Goal: Task Accomplishment & Management: Manage account settings

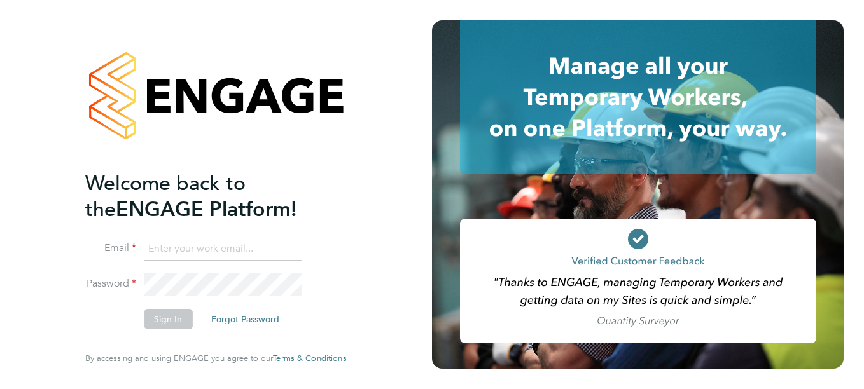
type input "katherine.matthews@justice.gov.uk"
click at [177, 318] on button "Sign In" at bounding box center [168, 319] width 48 height 20
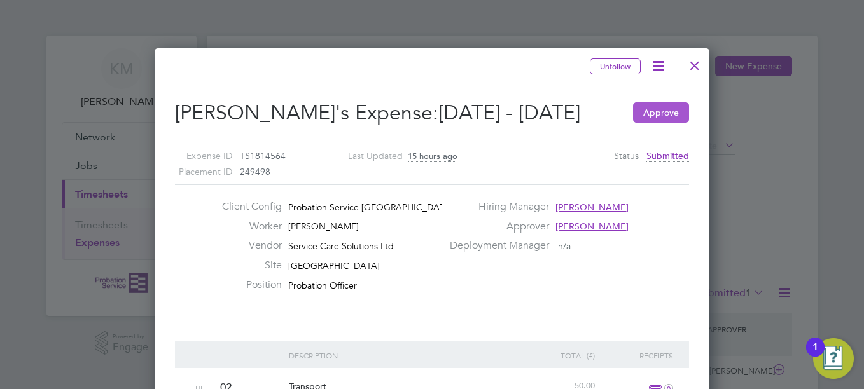
click at [658, 123] on button "Approve" at bounding box center [661, 112] width 56 height 20
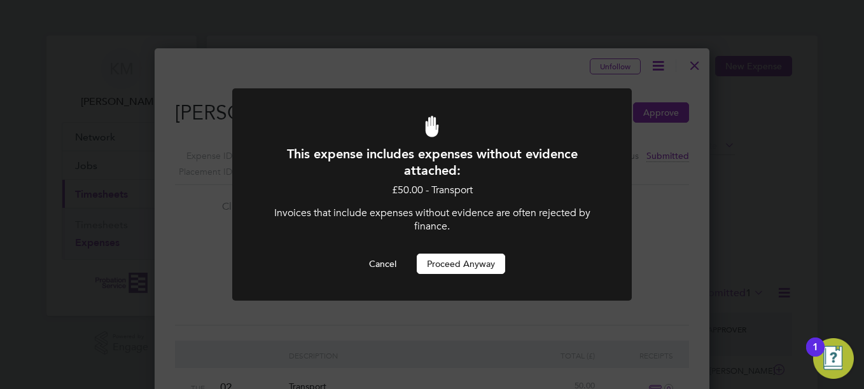
click at [452, 260] on button "Proceed Anyway" at bounding box center [461, 264] width 88 height 20
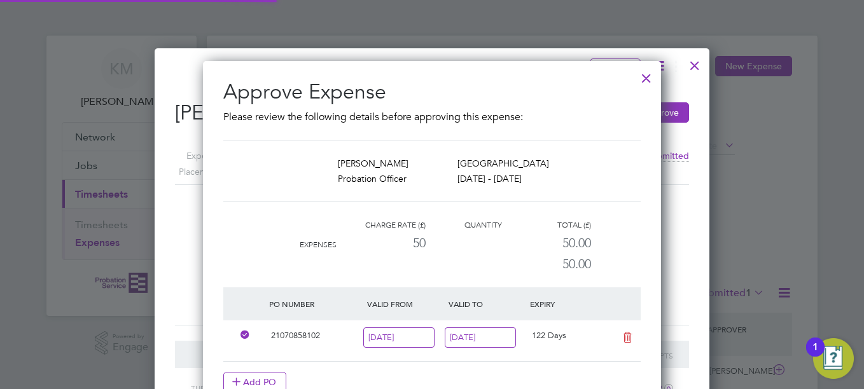
scroll to position [22, 128]
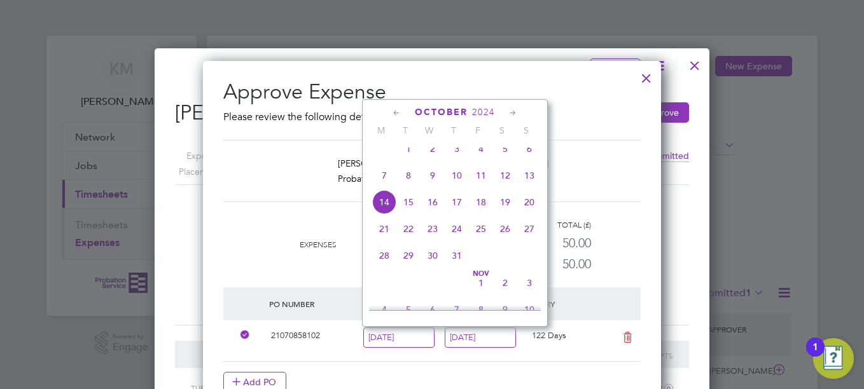
click at [620, 138] on div "Approve Expense Please review the following details before approving this expen…" at bounding box center [431, 256] width 417 height 355
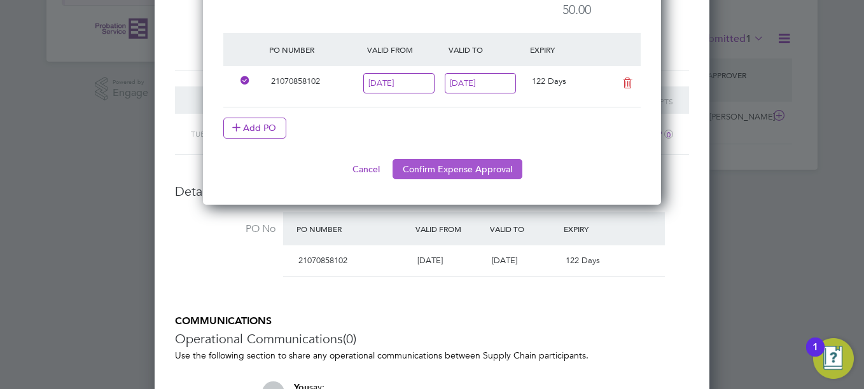
click at [461, 166] on button "Confirm Expense Approval" at bounding box center [457, 169] width 130 height 20
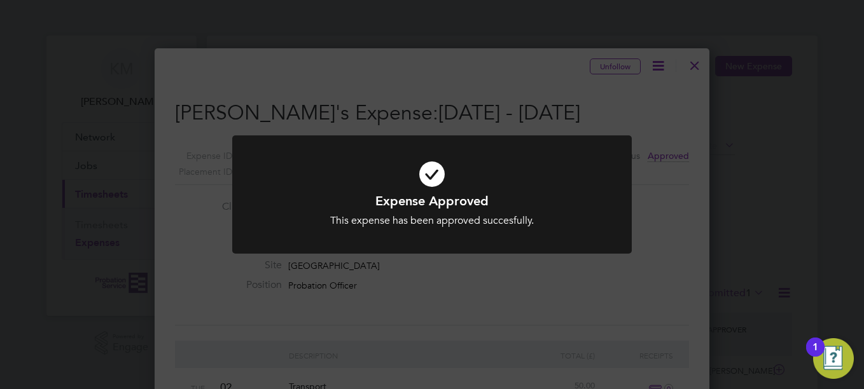
click at [698, 239] on div "Expense Approved This expense has been approved succesfully. Cancel Okay" at bounding box center [432, 194] width 864 height 389
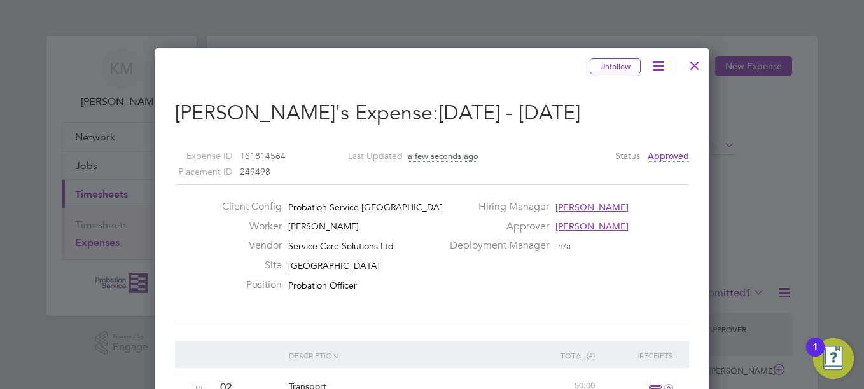
click at [692, 62] on div at bounding box center [694, 62] width 23 height 23
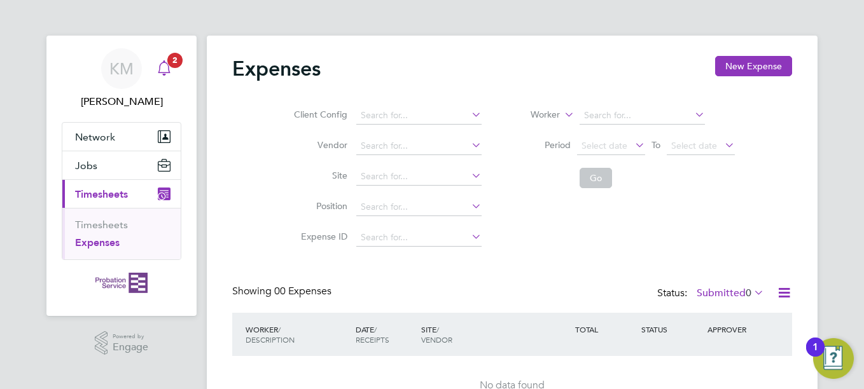
click at [173, 64] on span "2" at bounding box center [174, 60] width 15 height 15
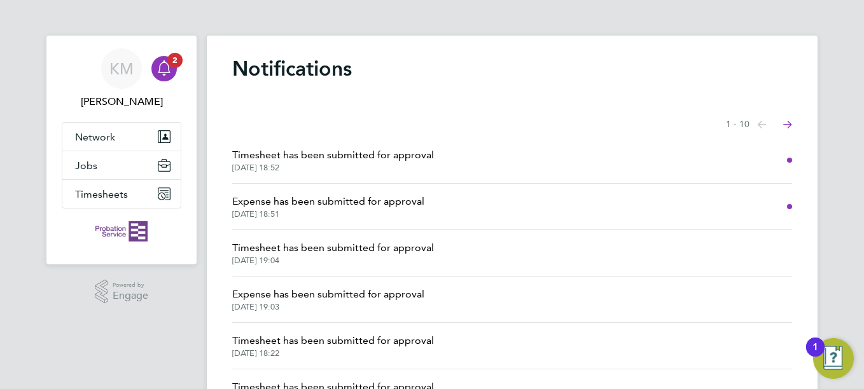
click at [456, 204] on li "Expense has been submitted for approval [DATE] 18:51" at bounding box center [512, 207] width 560 height 46
click at [316, 198] on span "Expense has been submitted for approval" at bounding box center [328, 201] width 192 height 15
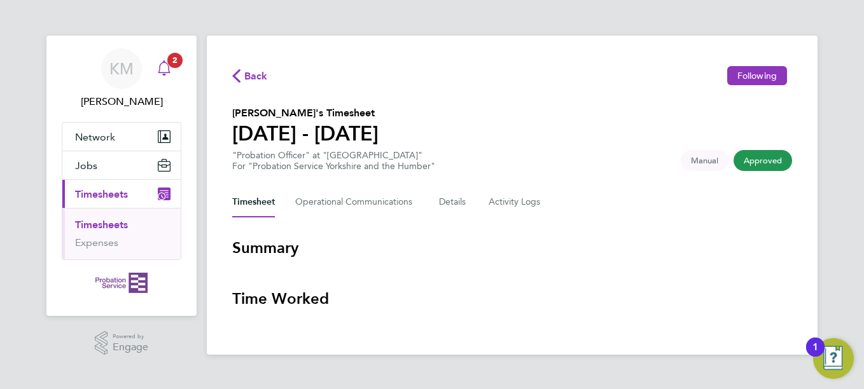
click at [162, 64] on icon "Main navigation" at bounding box center [163, 67] width 15 height 15
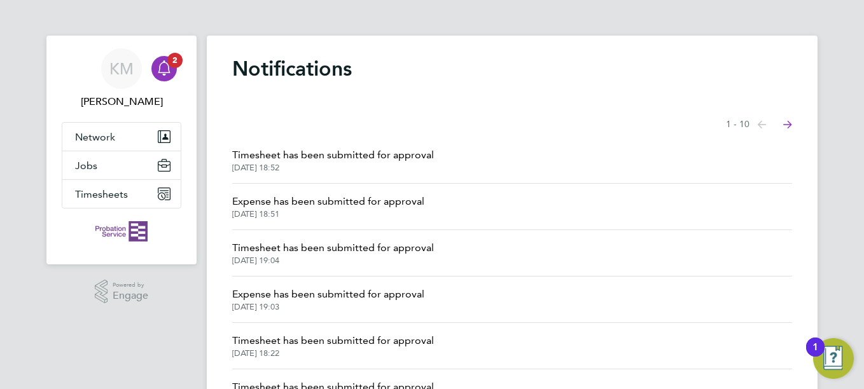
click at [363, 156] on span "Timesheet has been submitted for approval" at bounding box center [333, 155] width 202 height 15
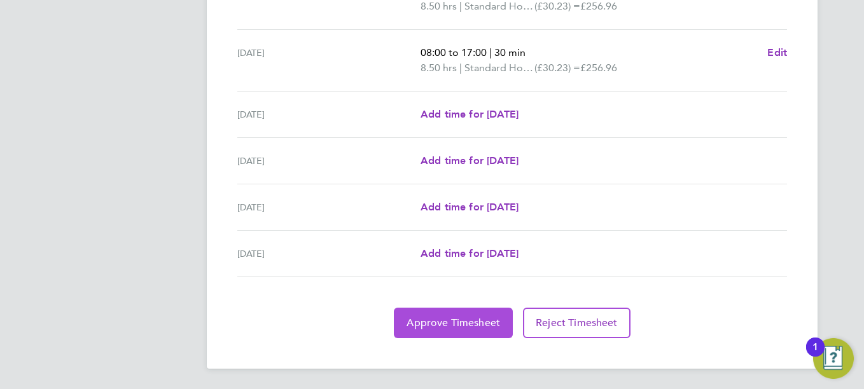
click at [474, 322] on span "Approve Timesheet" at bounding box center [453, 323] width 94 height 13
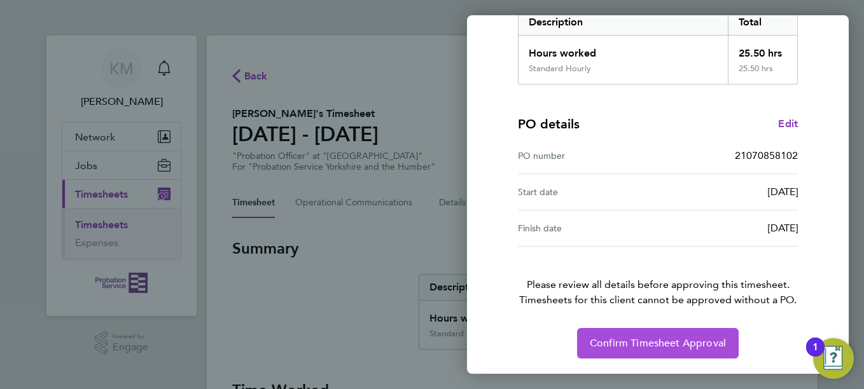
click at [629, 343] on span "Confirm Timesheet Approval" at bounding box center [658, 343] width 136 height 13
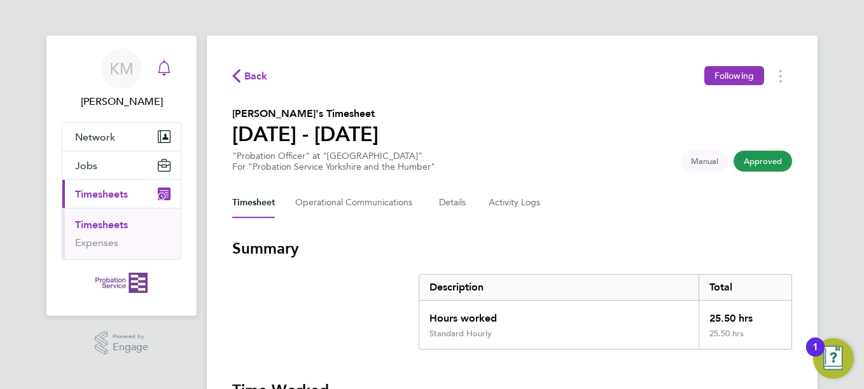
click at [167, 65] on icon "Main navigation" at bounding box center [163, 67] width 15 height 15
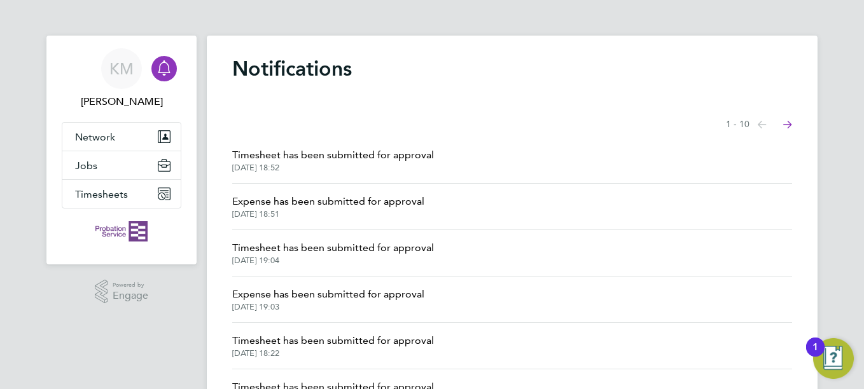
click at [365, 246] on span "Timesheet has been submitted for approval" at bounding box center [333, 247] width 202 height 15
